Goal: Information Seeking & Learning: Learn about a topic

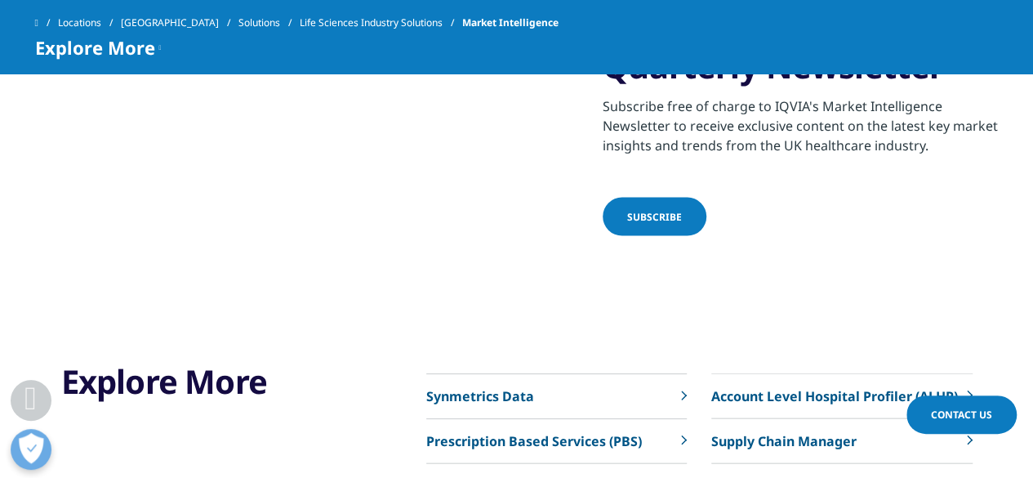
scroll to position [1796, 0]
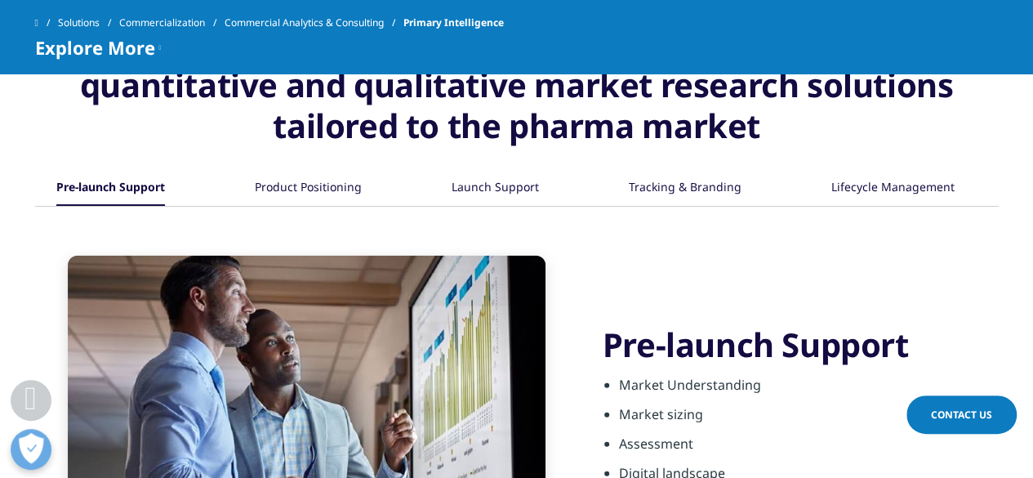
scroll to position [1714, 0]
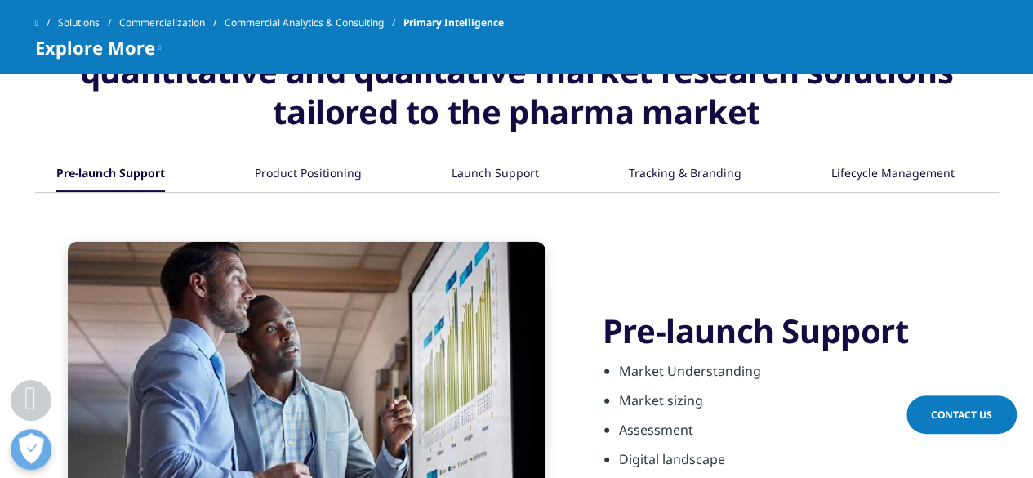
click at [304, 175] on div "Product Positioning" at bounding box center [308, 174] width 107 height 35
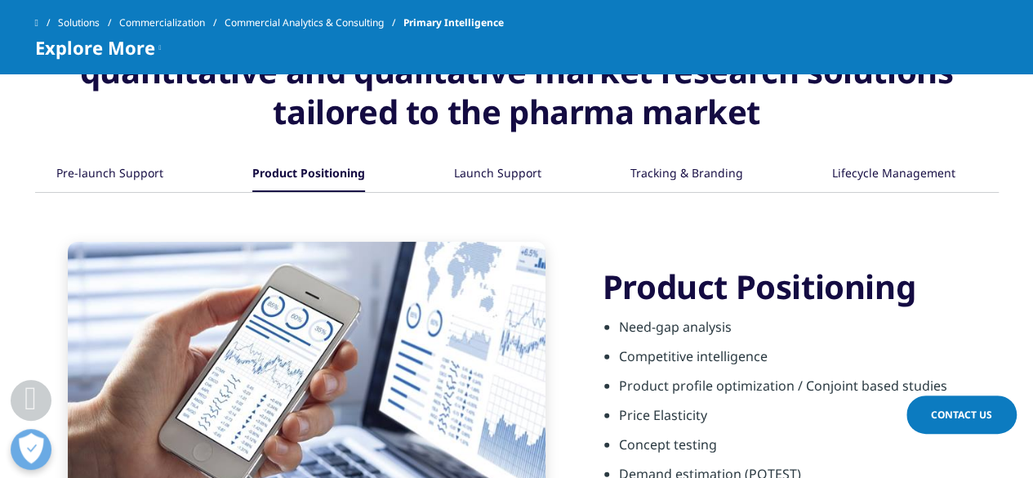
click at [91, 177] on div "Pre-launch Support" at bounding box center [109, 174] width 107 height 35
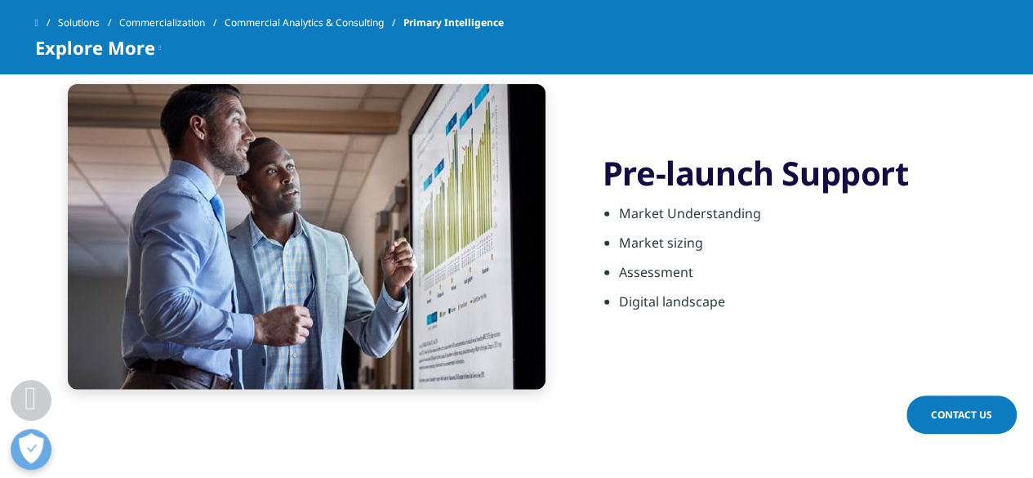
scroll to position [1878, 0]
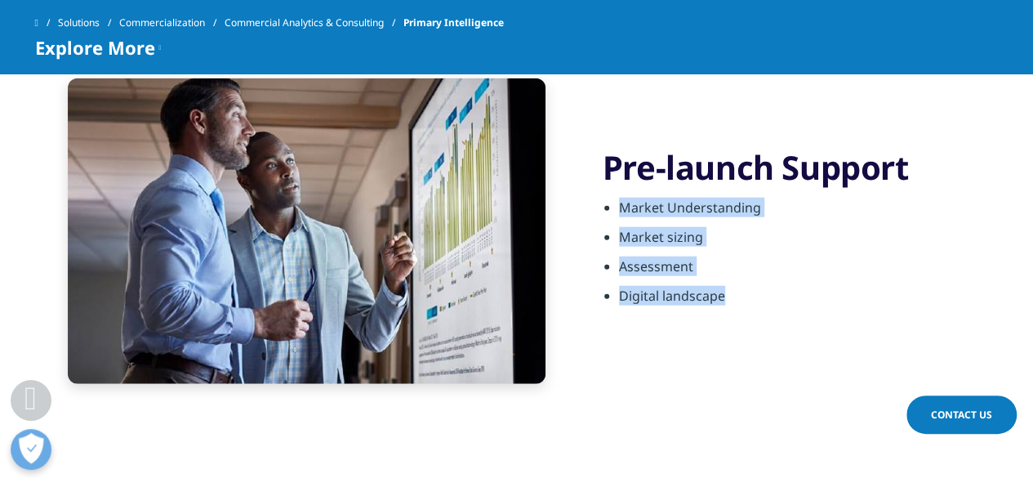
drag, startPoint x: 738, startPoint y: 305, endPoint x: 617, endPoint y: 203, distance: 158.2
click at [617, 203] on ul "Market Understanding Market sizing Assessment Digital landscape" at bounding box center [800, 257] width 396 height 118
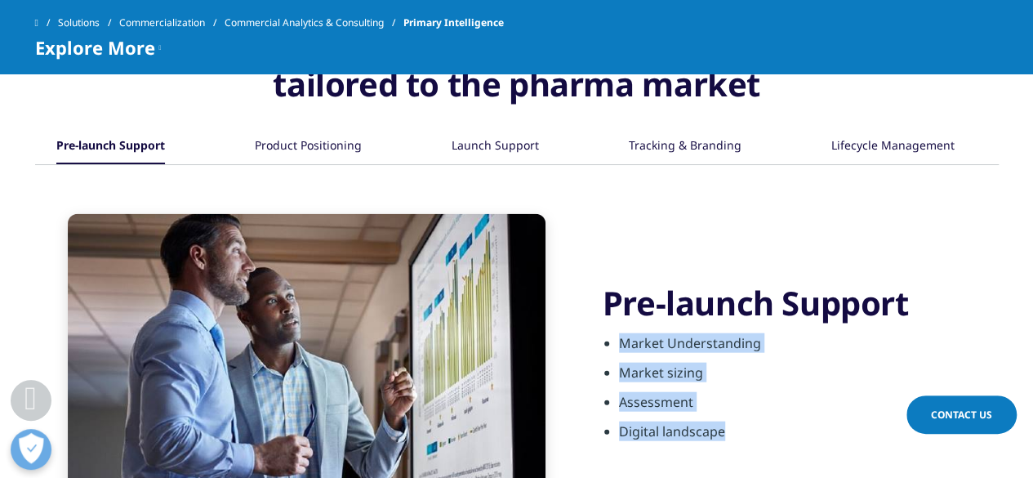
scroll to position [1633, 0]
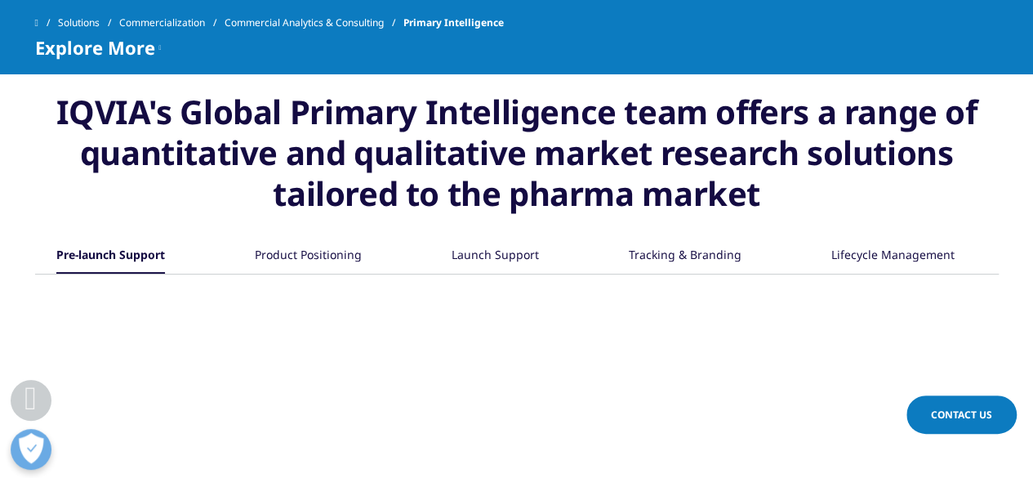
click at [330, 247] on div "Product Positioning" at bounding box center [308, 255] width 107 height 35
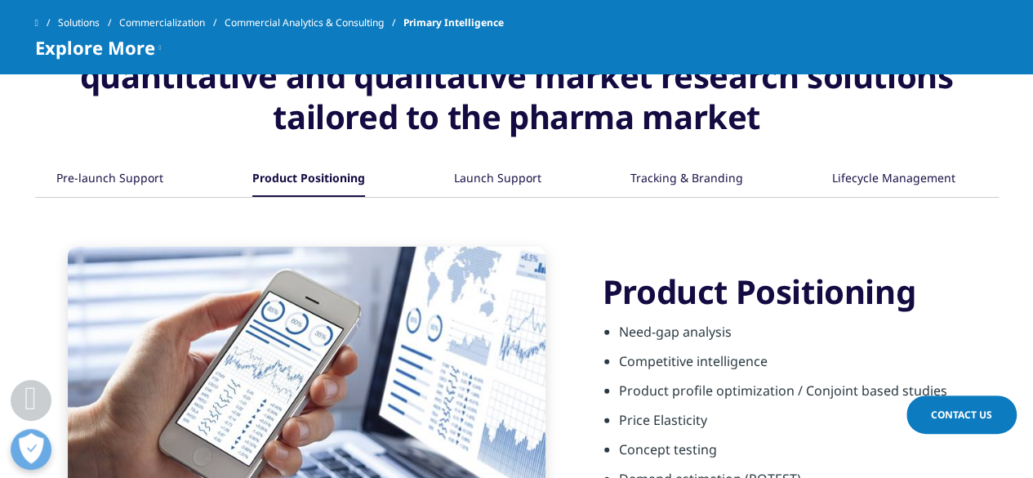
scroll to position [1796, 0]
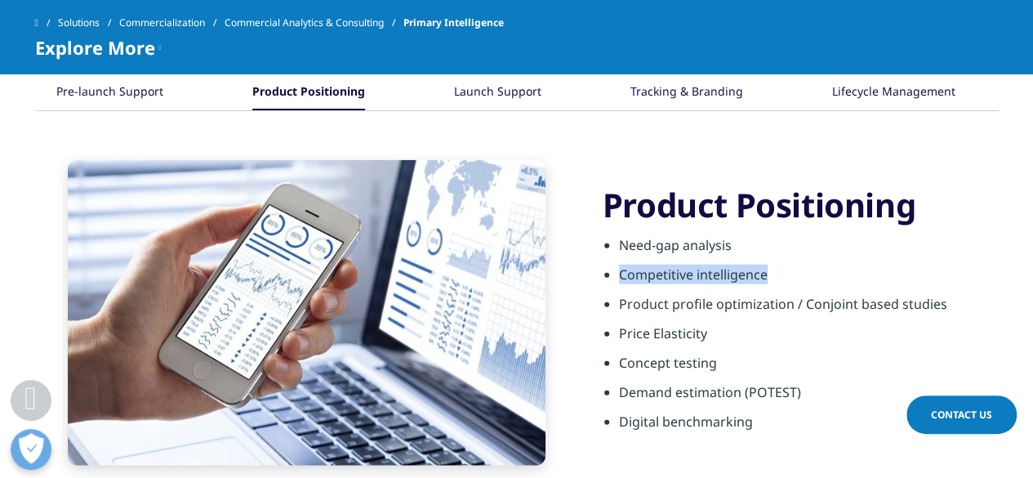
drag, startPoint x: 781, startPoint y: 278, endPoint x: 606, endPoint y: 282, distance: 175.6
click at [606, 282] on ul "Need-gap analysis Competitive intelligence Product profile optimization / Conjo…" at bounding box center [800, 338] width 396 height 206
click at [480, 88] on div "Launch Support" at bounding box center [497, 92] width 87 height 35
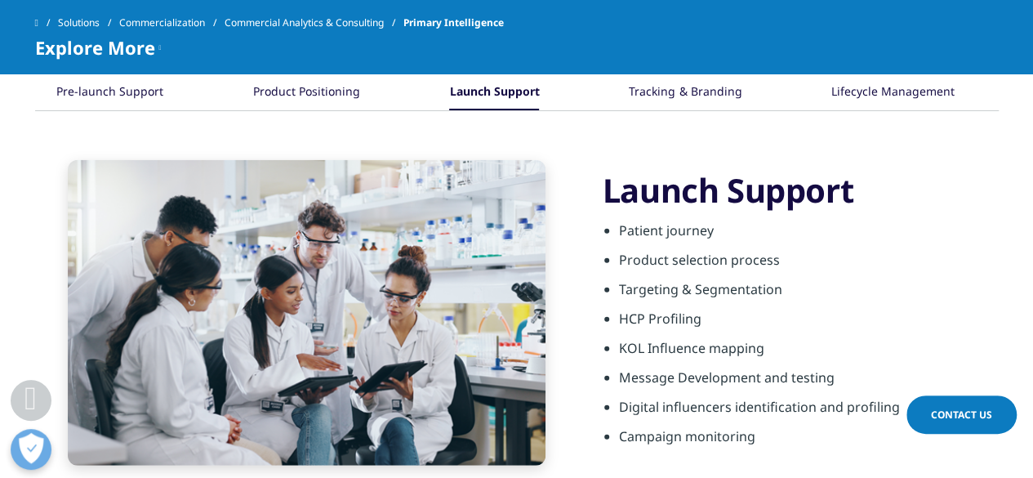
click at [650, 102] on div "Tracking & Branding" at bounding box center [685, 92] width 113 height 35
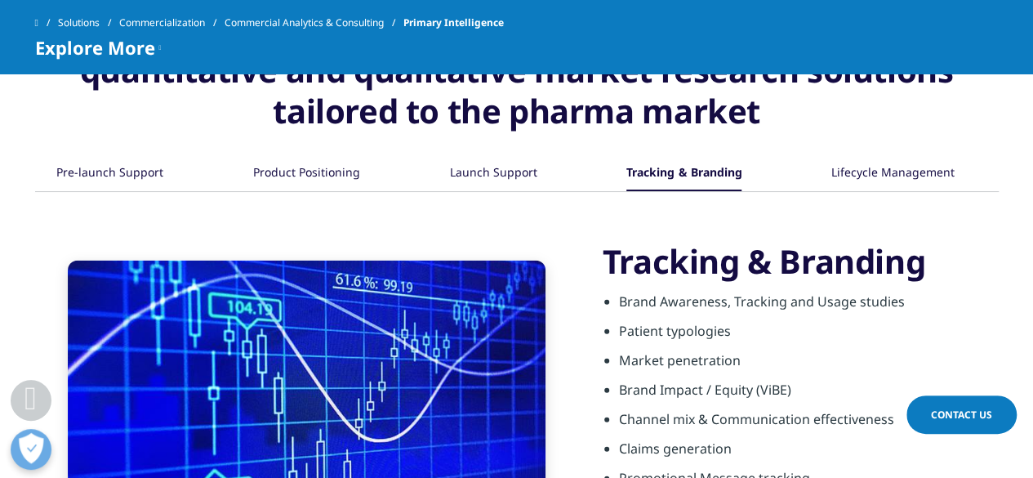
scroll to position [1714, 0]
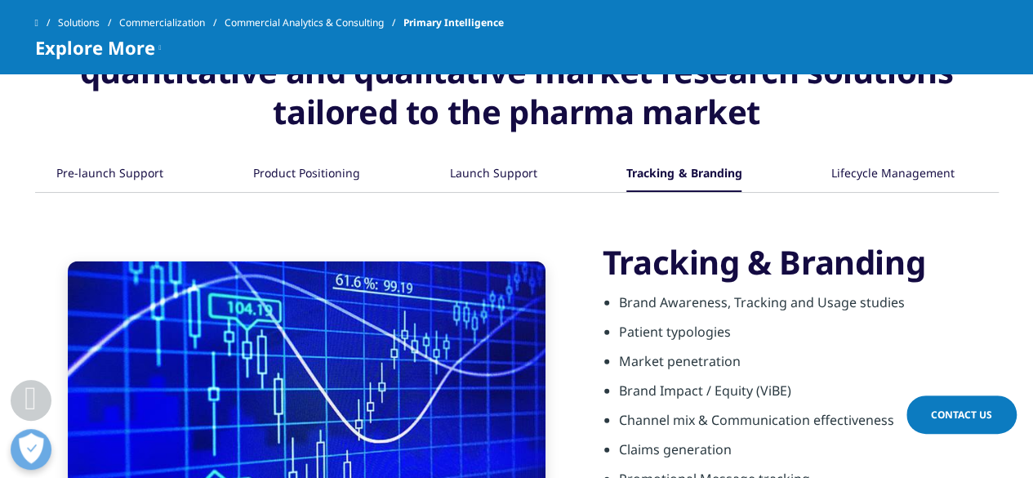
click at [844, 177] on div "Lifecycle Management" at bounding box center [892, 174] width 123 height 35
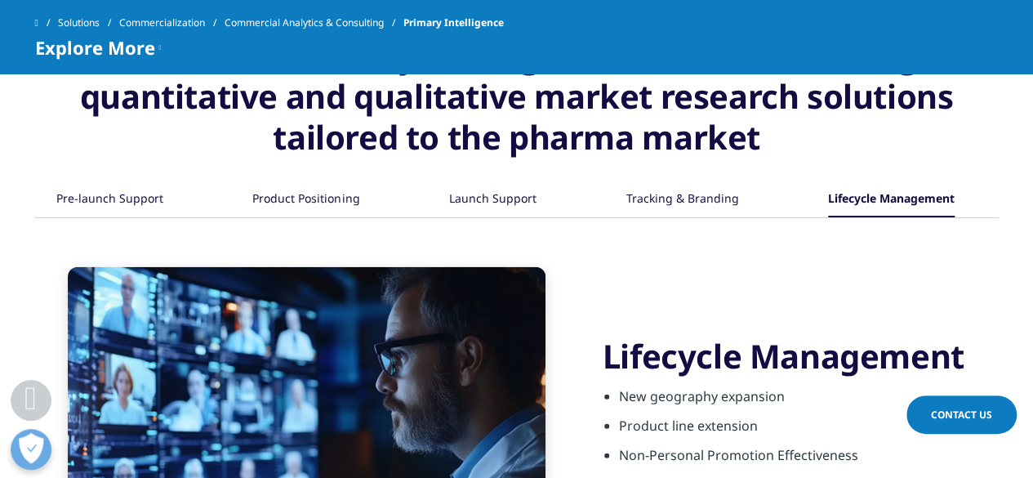
scroll to position [1551, 0]
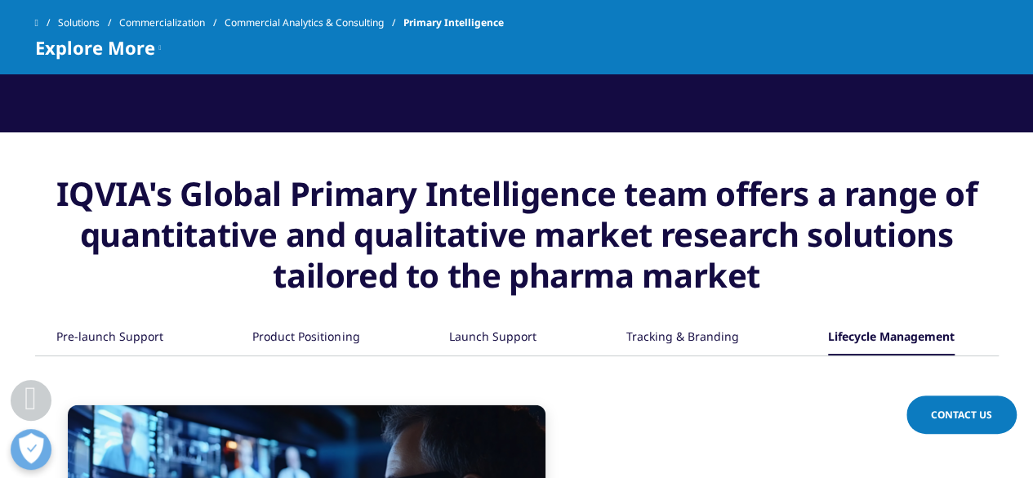
click at [514, 340] on div "Launch Support" at bounding box center [492, 337] width 87 height 35
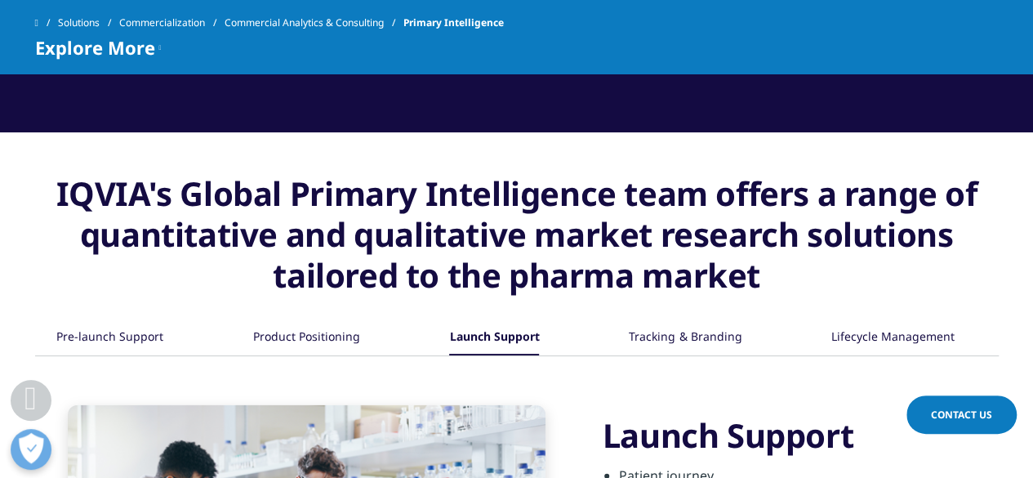
scroll to position [1796, 0]
